Goal: Contribute content

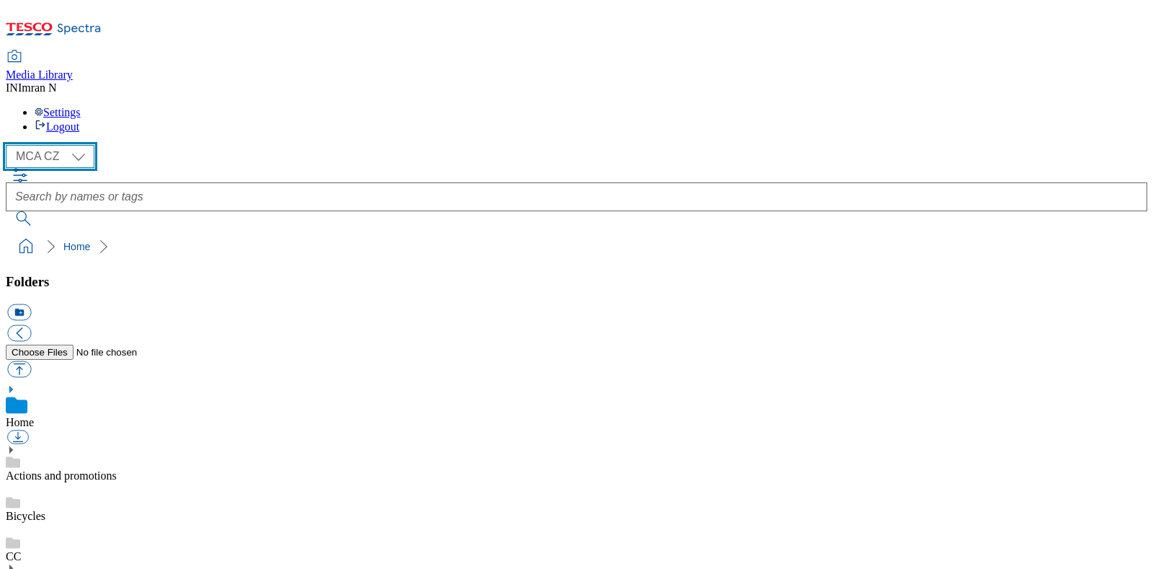
click at [81, 145] on select "MCA CZ MCA HU MCA MY MCA SK MCA TH MCA UK" at bounding box center [50, 156] width 89 height 23
select select "flare-mca-sk"
click at [9, 145] on select "MCA CZ MCA HU MCA MY MCA SK MCA TH MCA UK" at bounding box center [50, 156] width 89 height 23
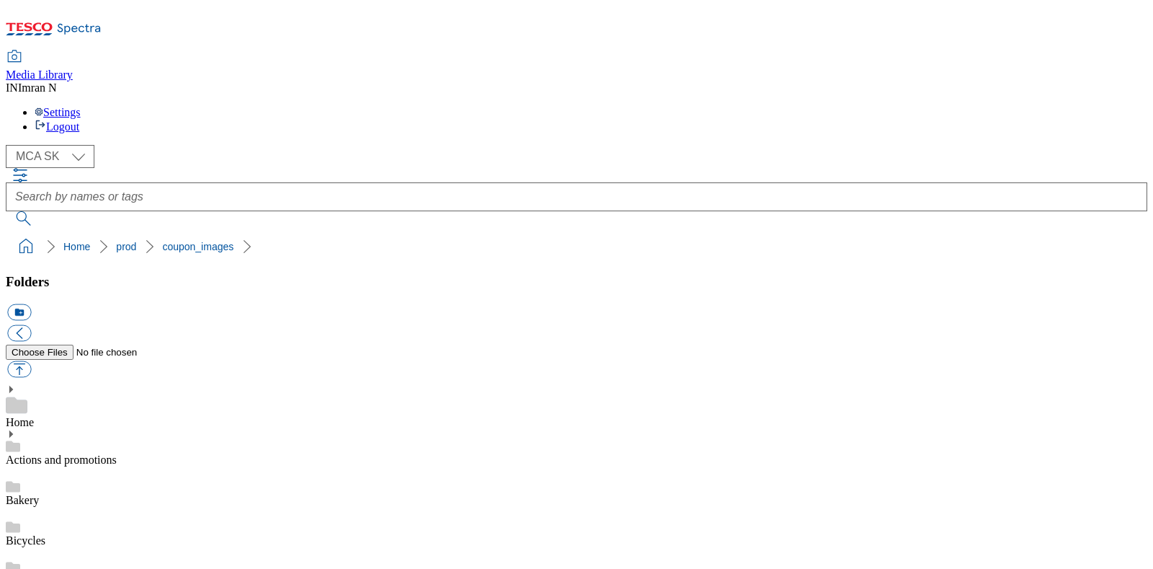
click at [31, 361] on button "button" at bounding box center [19, 369] width 24 height 17
type input "C:\fakepath\H27_1101_F.jpg"
